Goal: Task Accomplishment & Management: Use online tool/utility

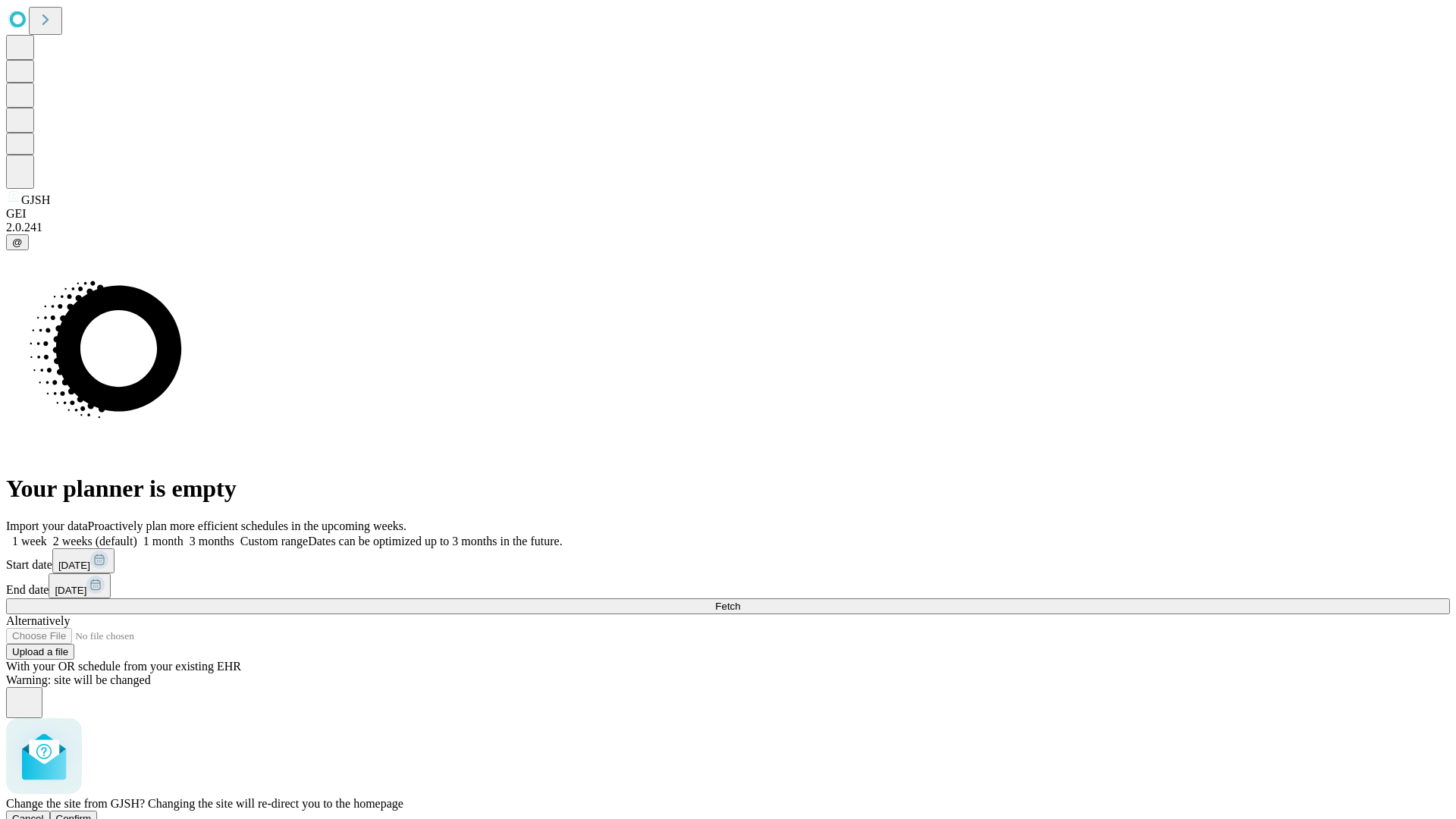
click at [92, 813] on span "Confirm" at bounding box center [73, 819] width 36 height 12
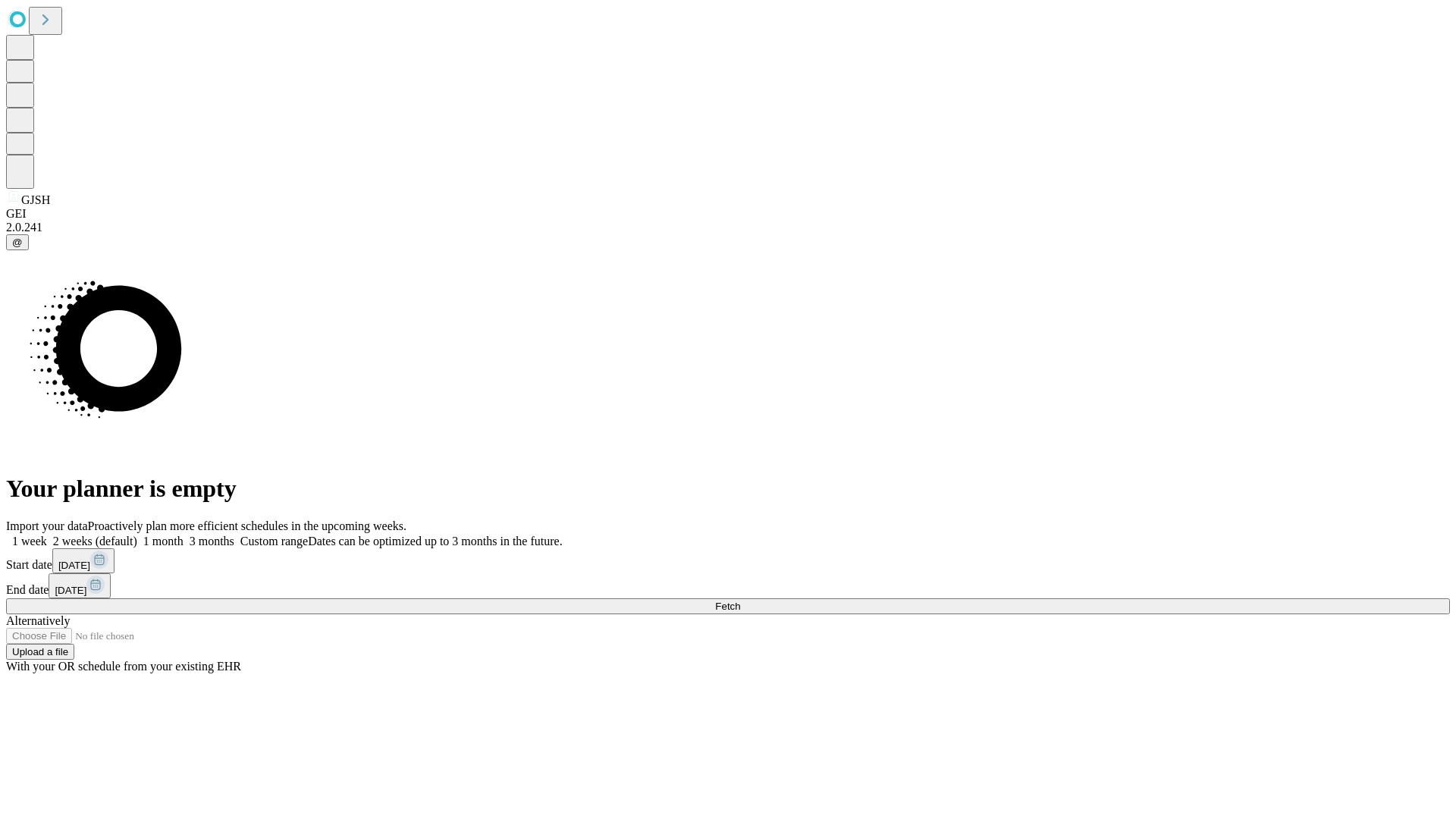
click at [47, 535] on label "1 week" at bounding box center [26, 541] width 41 height 13
click at [740, 600] on span "Fetch" at bounding box center [728, 606] width 25 height 12
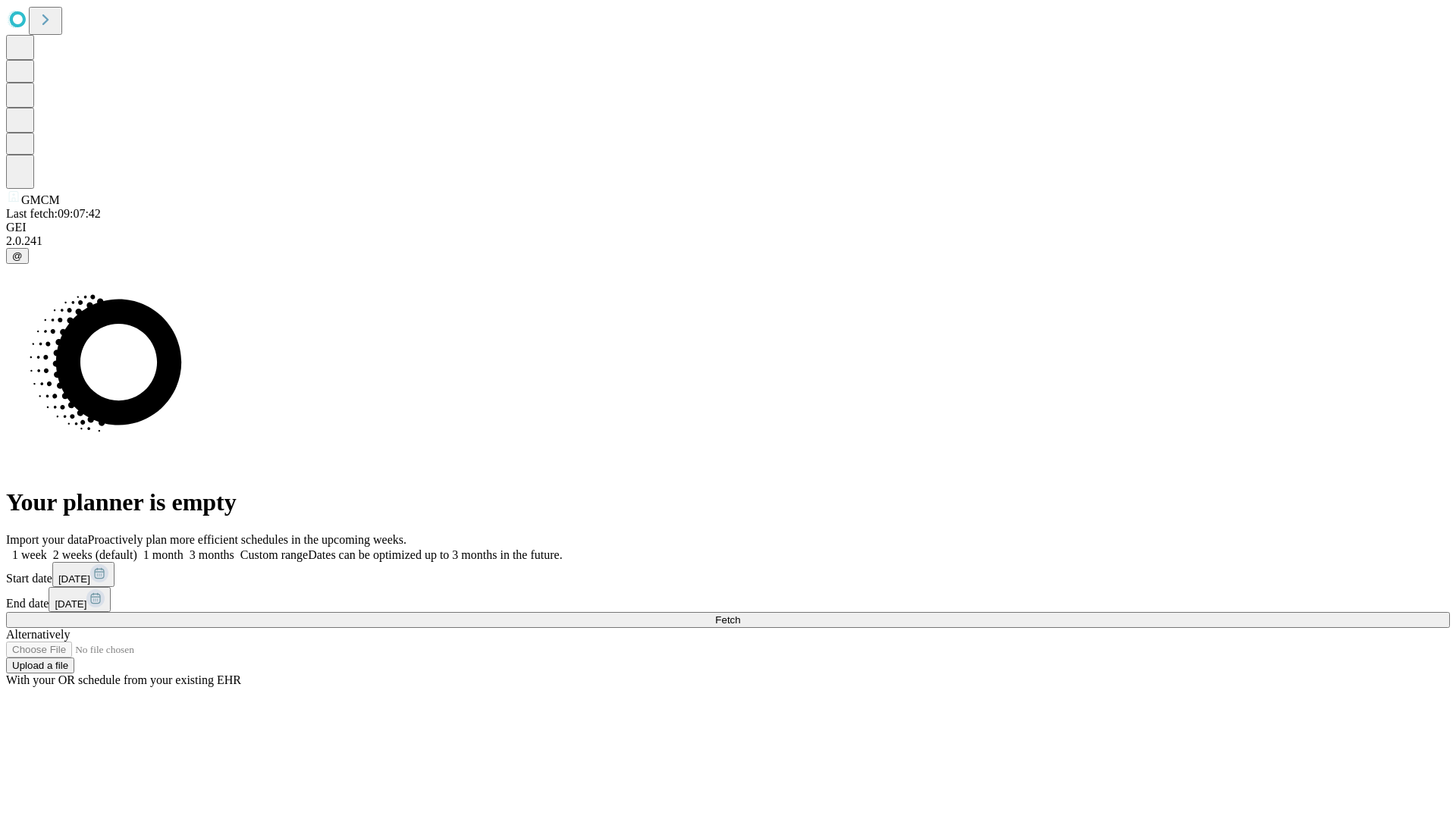
click at [47, 549] on label "1 week" at bounding box center [26, 554] width 41 height 13
click at [740, 614] on span "Fetch" at bounding box center [728, 620] width 25 height 12
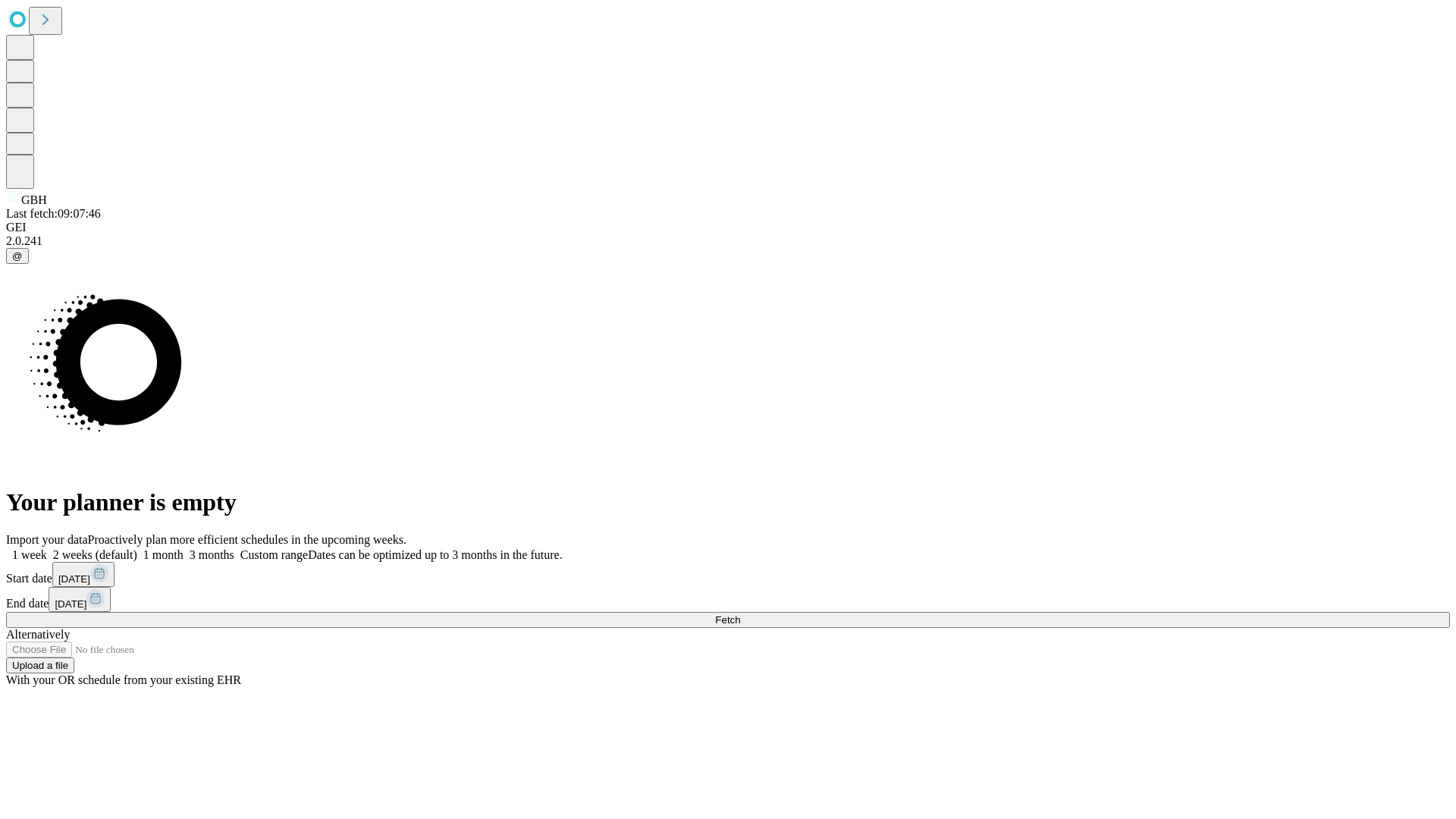
click at [47, 549] on label "1 week" at bounding box center [26, 554] width 41 height 13
click at [740, 614] on span "Fetch" at bounding box center [728, 620] width 25 height 12
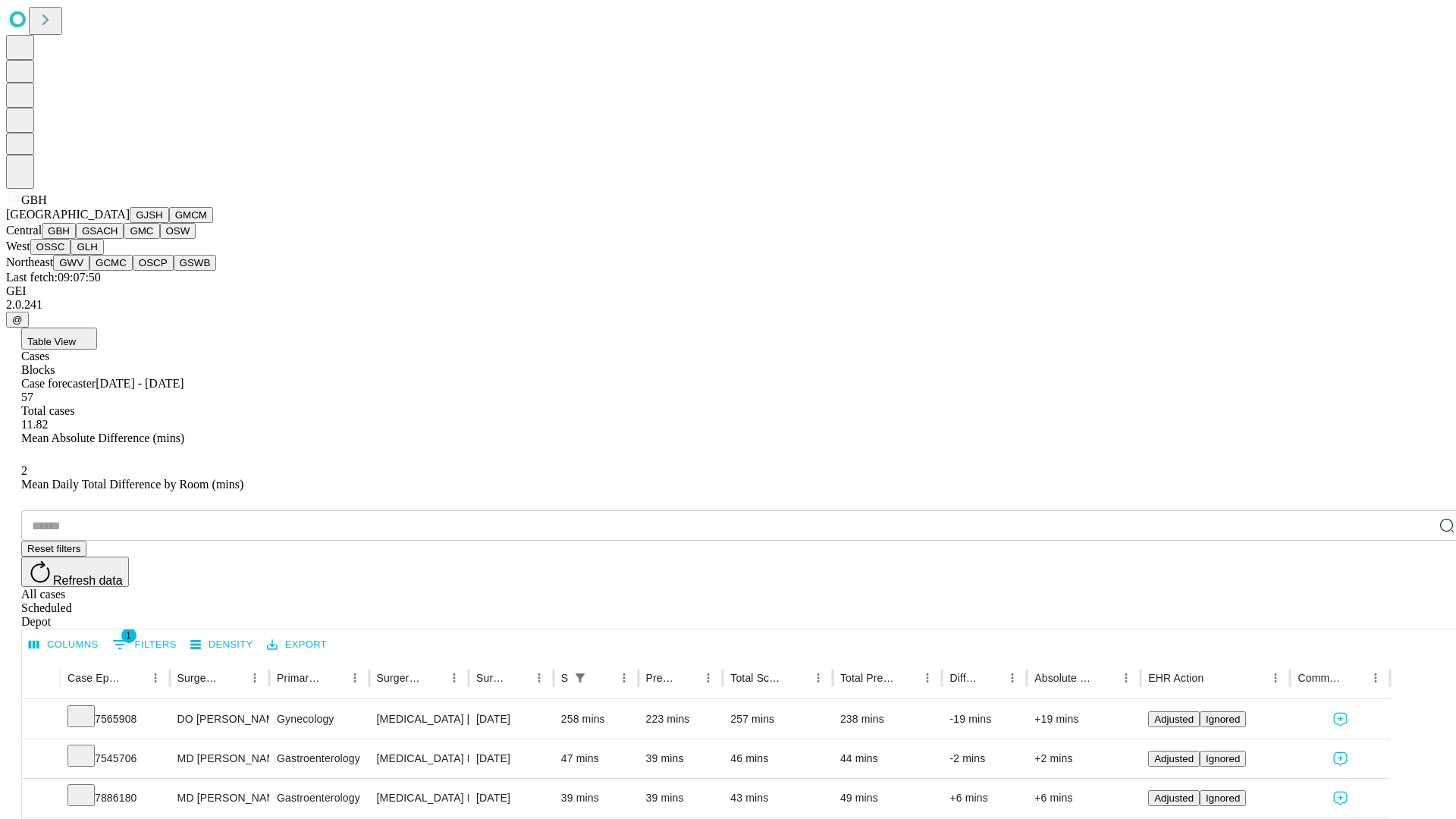
click at [117, 239] on button "GSACH" at bounding box center [100, 230] width 48 height 16
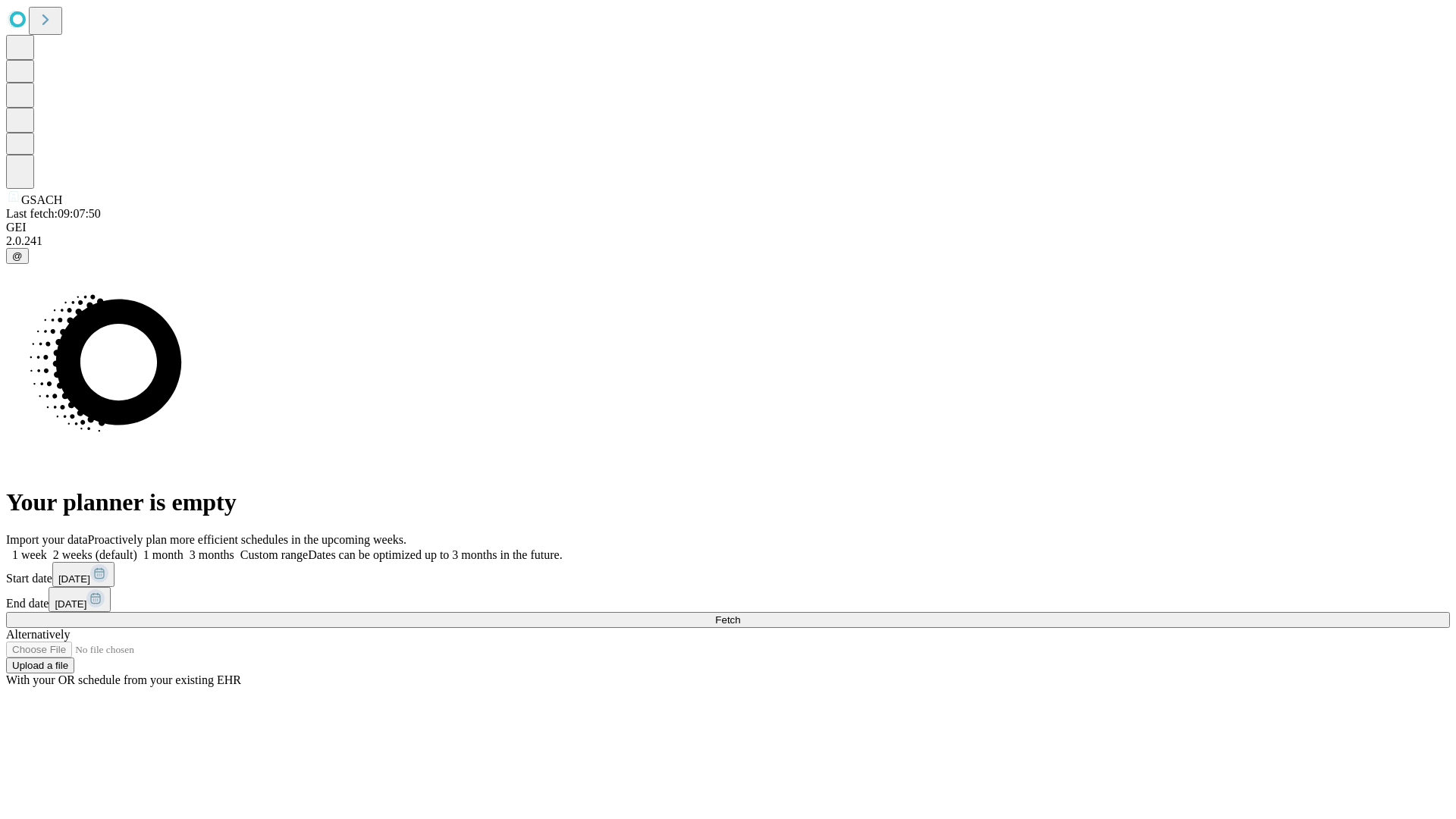
click at [47, 549] on label "1 week" at bounding box center [26, 554] width 41 height 13
click at [740, 614] on span "Fetch" at bounding box center [728, 620] width 25 height 12
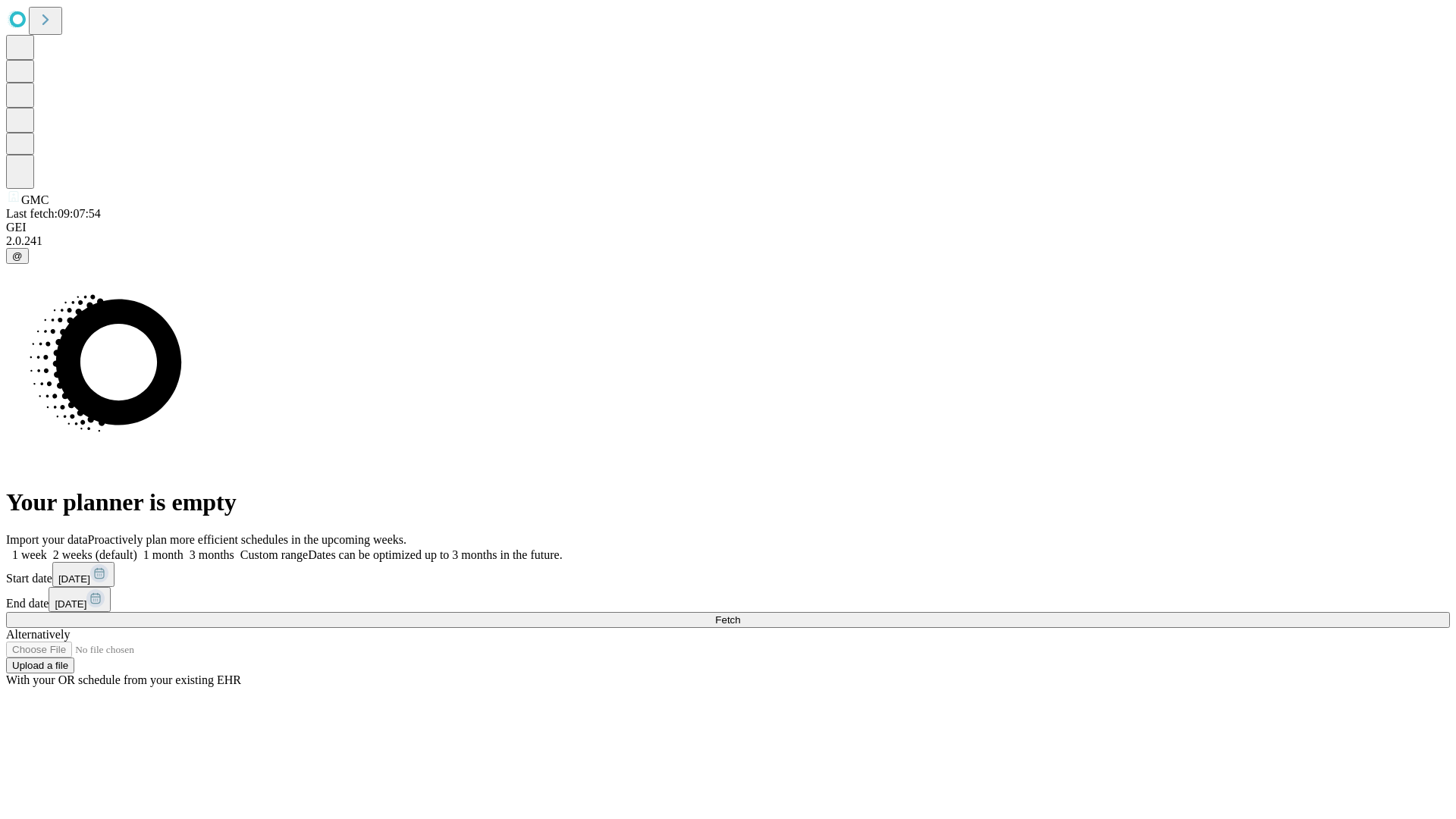
click at [740, 614] on span "Fetch" at bounding box center [728, 620] width 25 height 12
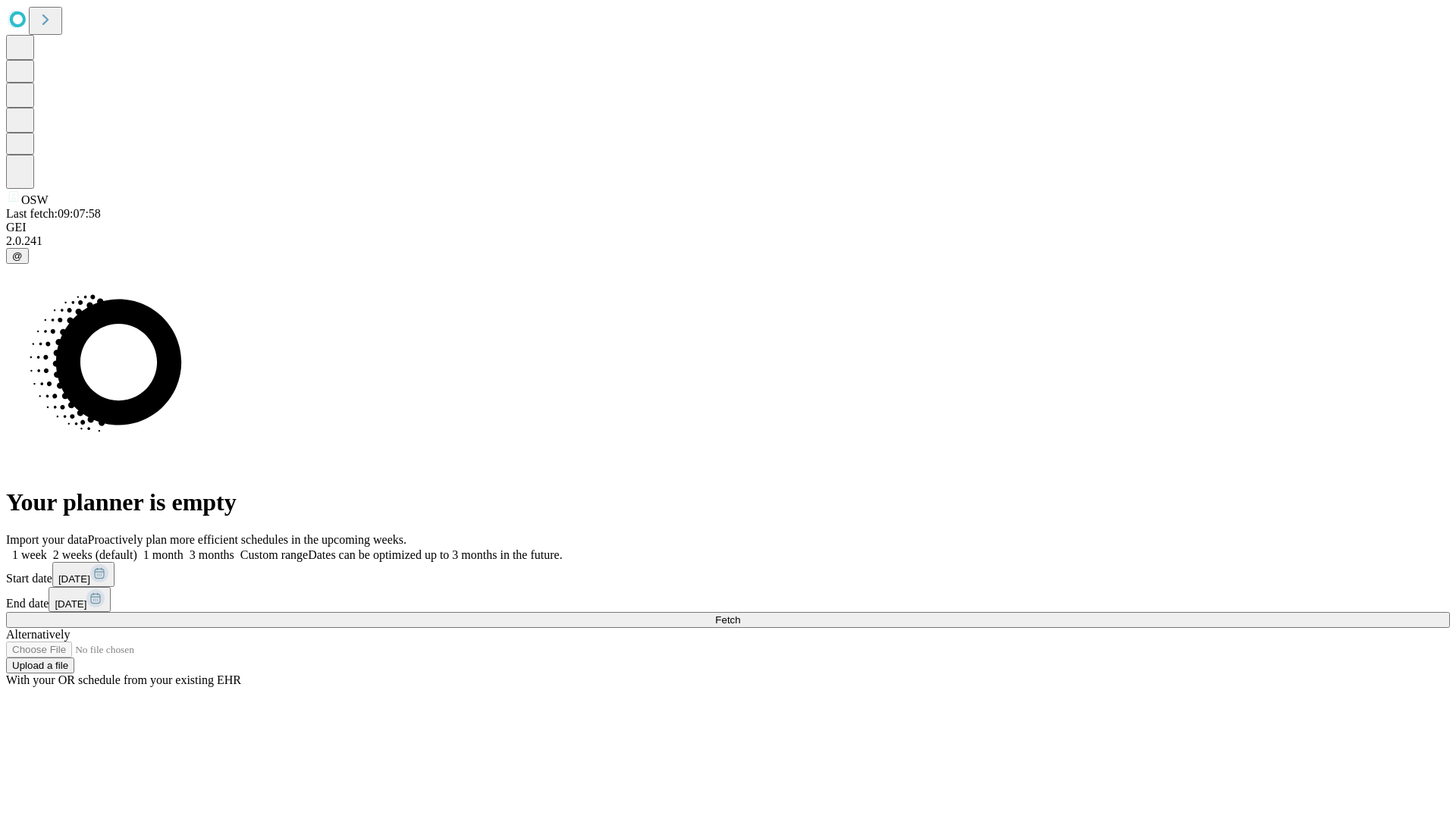
click at [740, 614] on span "Fetch" at bounding box center [728, 620] width 25 height 12
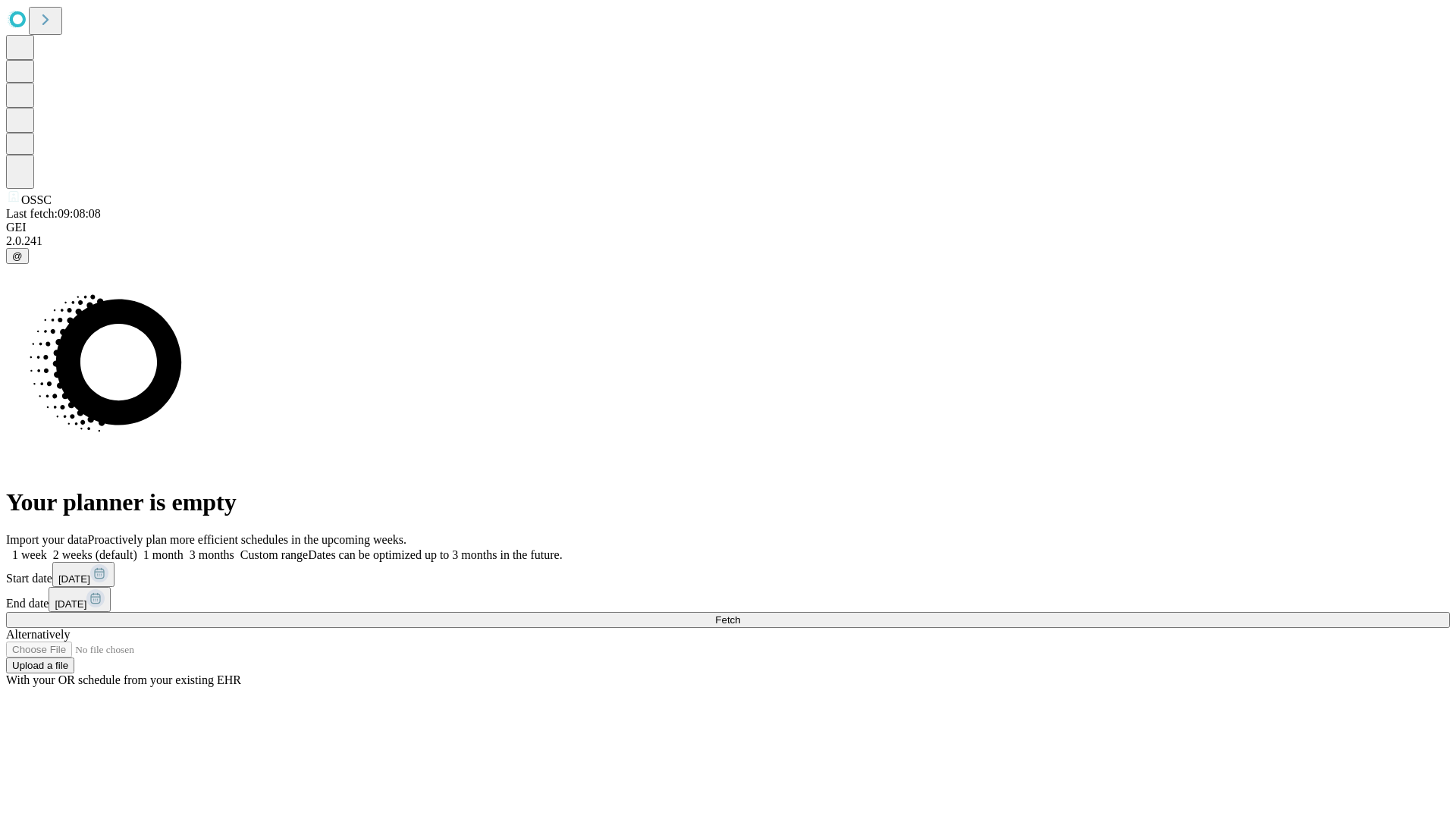
click at [47, 549] on label "1 week" at bounding box center [26, 554] width 41 height 13
click at [740, 614] on span "Fetch" at bounding box center [728, 620] width 25 height 12
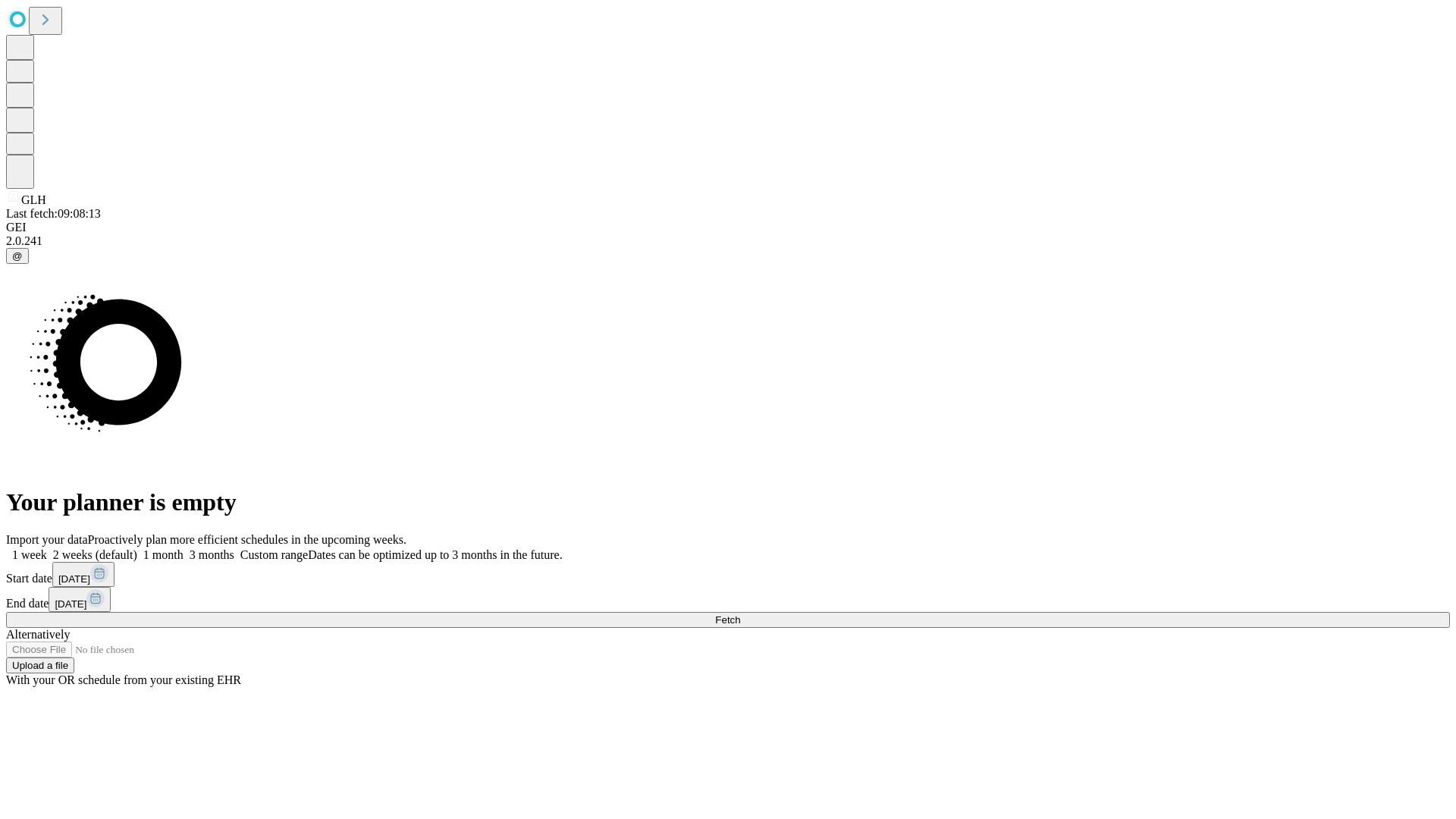
click at [47, 549] on label "1 week" at bounding box center [26, 554] width 41 height 13
click at [740, 614] on span "Fetch" at bounding box center [728, 620] width 25 height 12
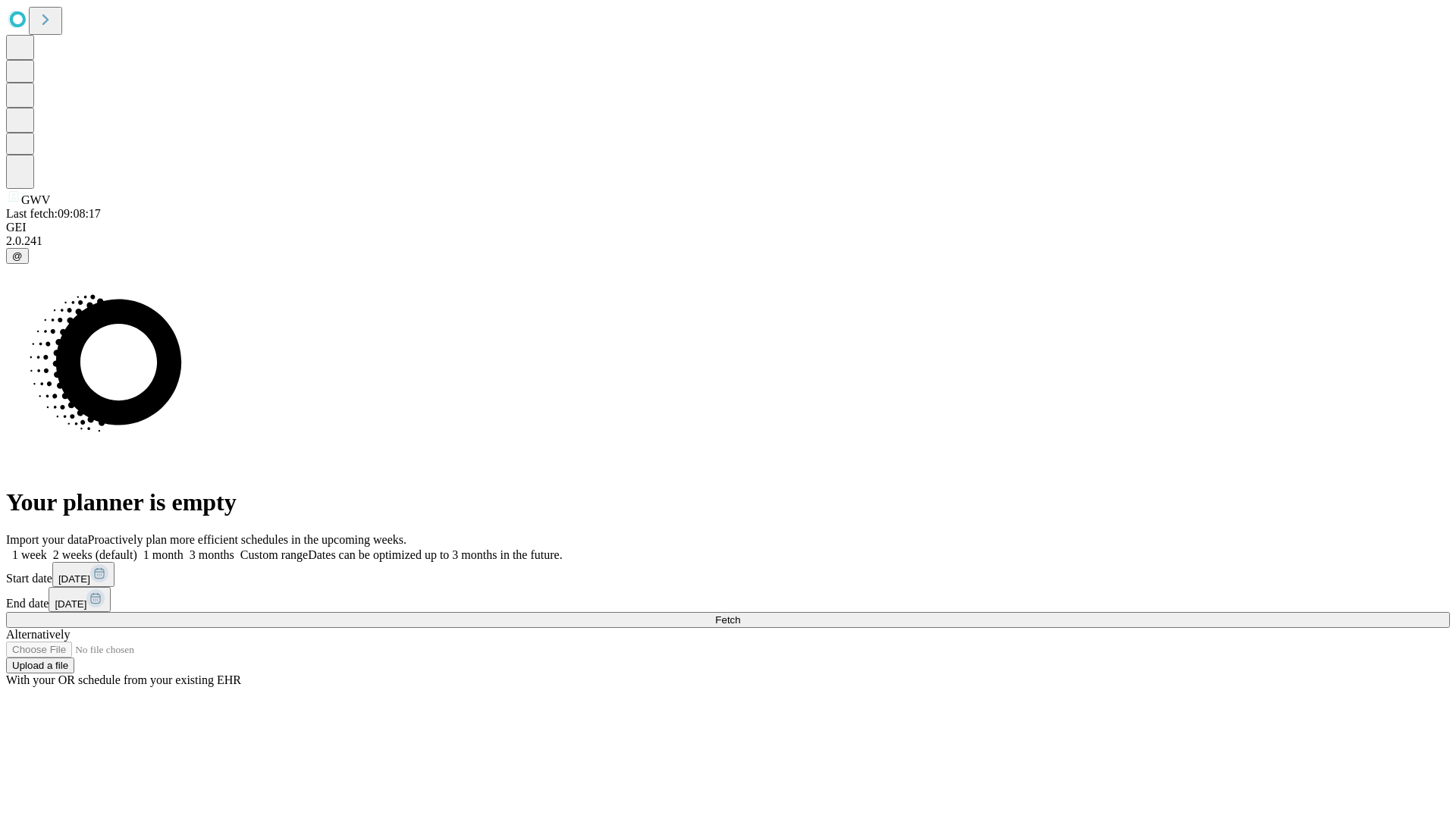
click at [47, 549] on label "1 week" at bounding box center [26, 554] width 41 height 13
click at [740, 614] on span "Fetch" at bounding box center [728, 620] width 25 height 12
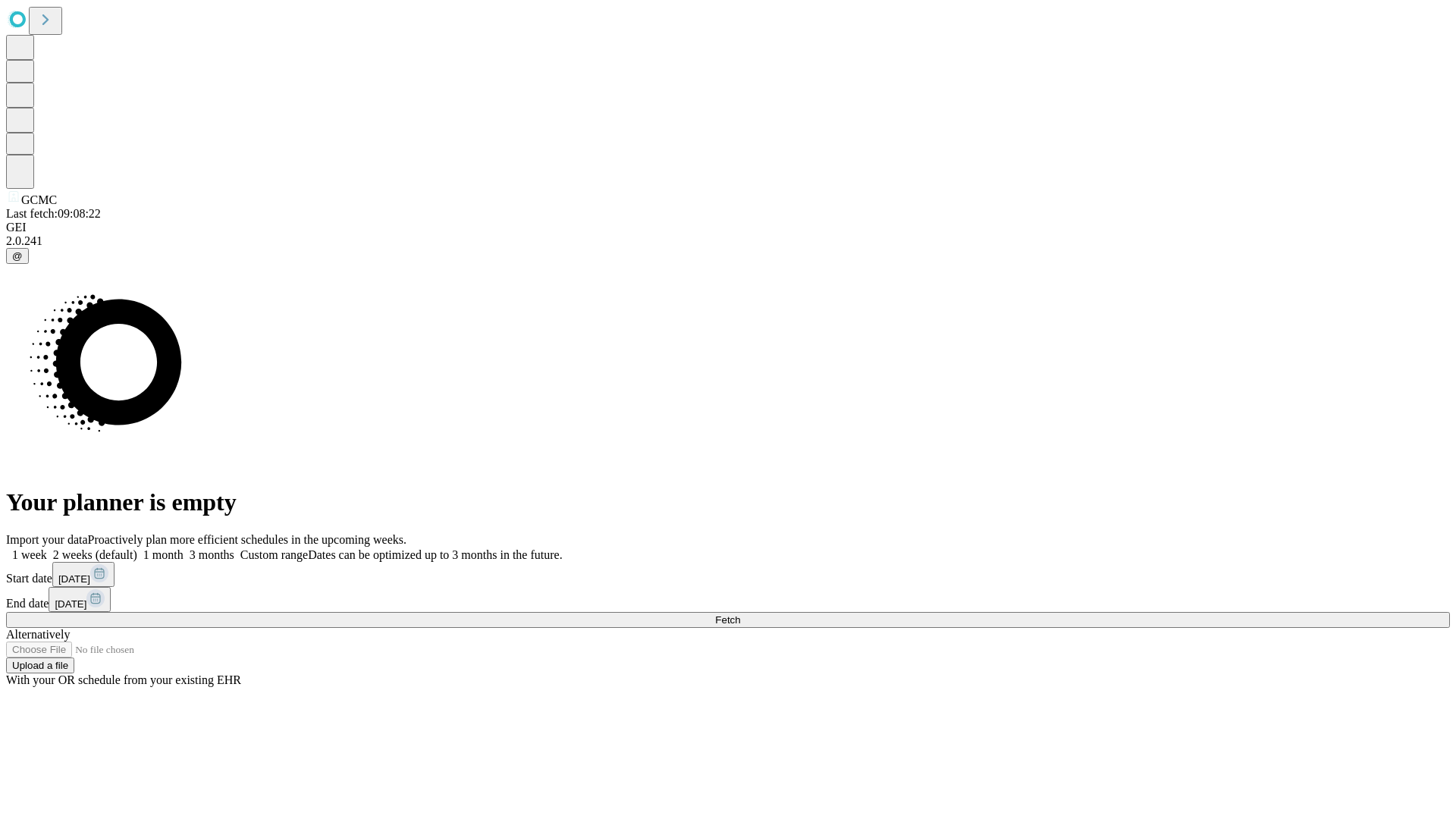
click at [740, 614] on span "Fetch" at bounding box center [728, 620] width 25 height 12
